Goal: Transaction & Acquisition: Purchase product/service

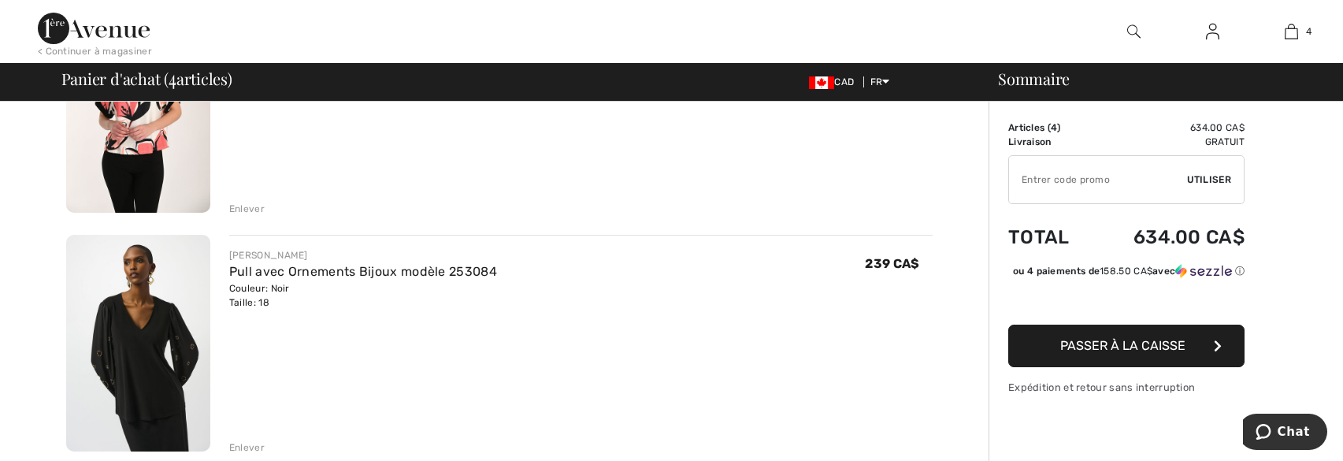
scroll to position [788, 0]
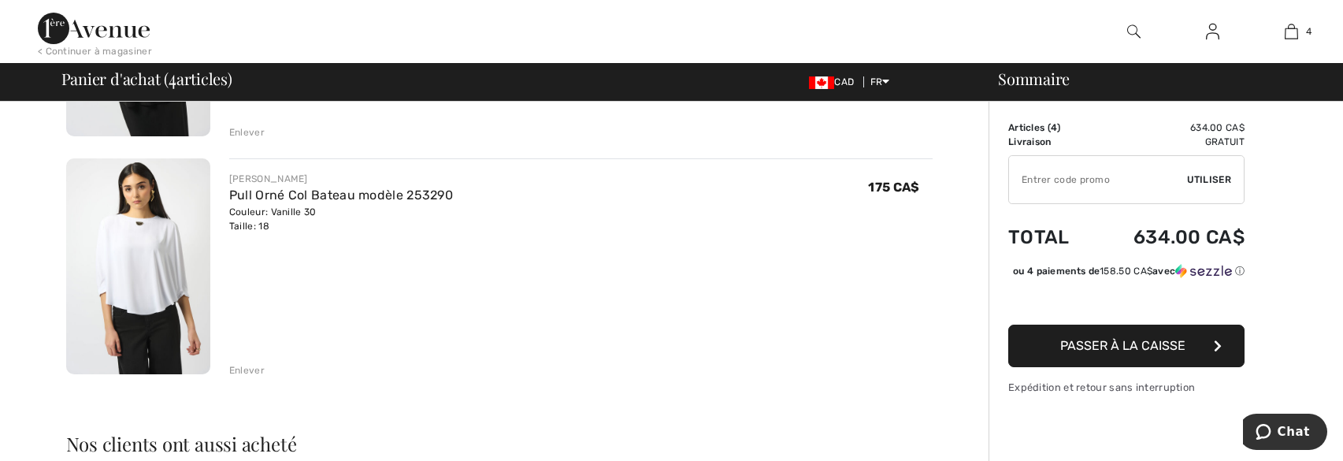
click at [163, 247] on img at bounding box center [138, 266] width 144 height 217
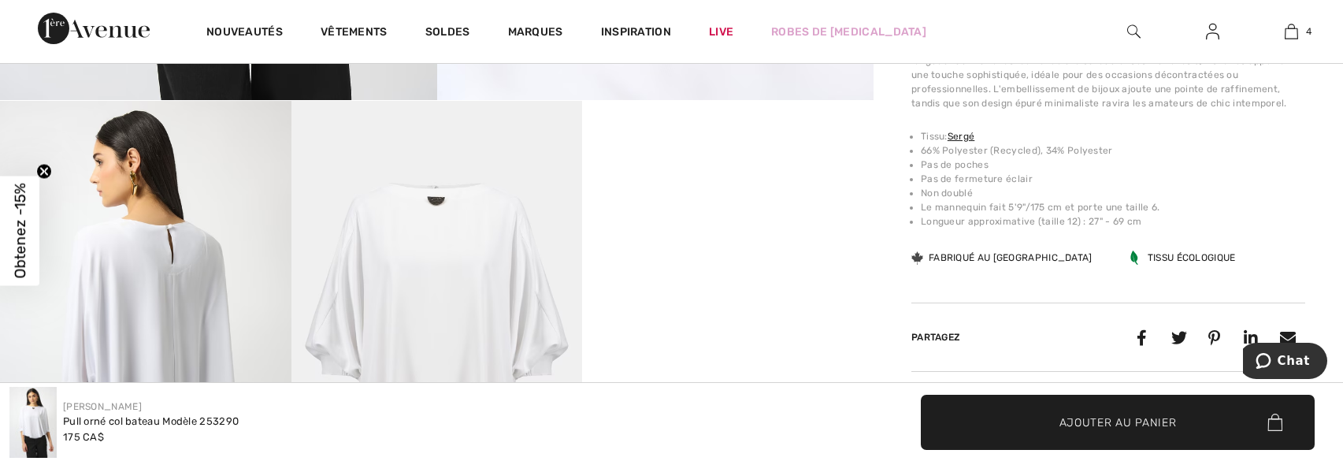
scroll to position [709, 0]
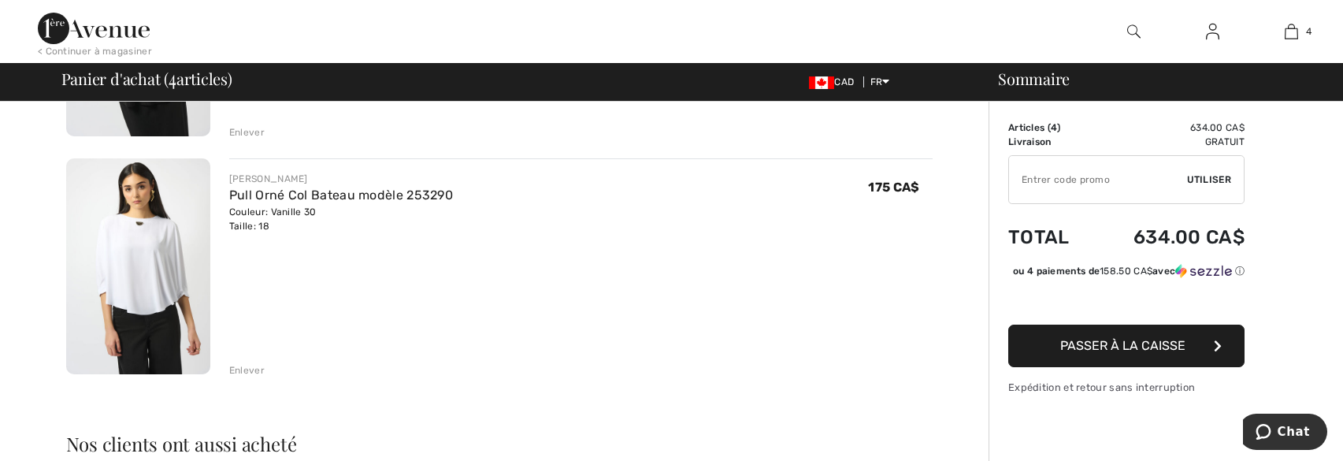
click at [251, 368] on div "Enlever" at bounding box center [246, 370] width 35 height 14
